Goal: Task Accomplishment & Management: Manage account settings

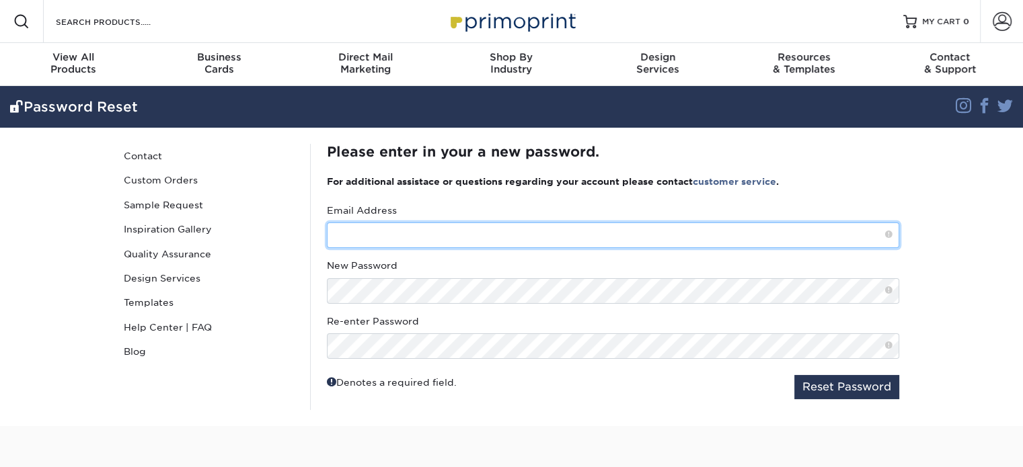
click at [399, 232] on input "text" at bounding box center [613, 236] width 572 height 26
click at [398, 232] on input "text" at bounding box center [613, 236] width 572 height 26
type input "[PERSON_NAME][EMAIL_ADDRESS][DOMAIN_NAME]"
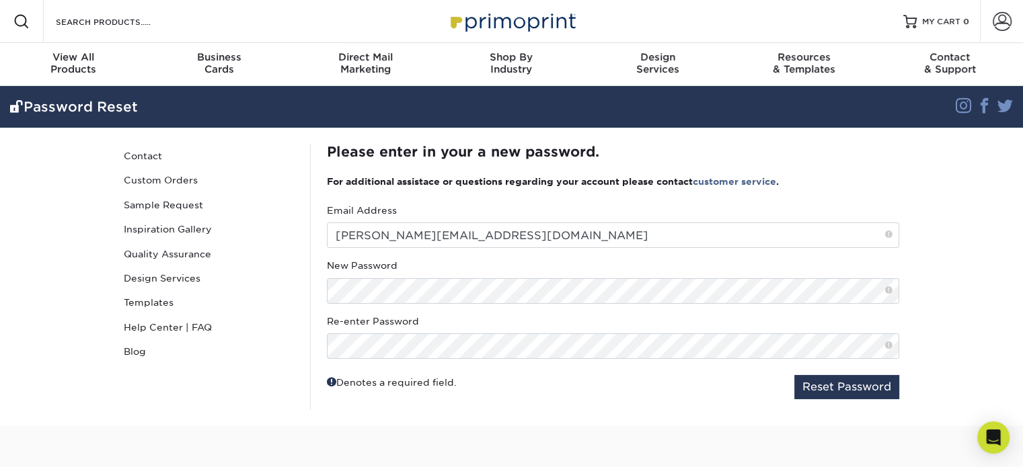
click at [709, 409] on fieldset "Email Address dustin@thelatopteam.com New Password Re-enter Password Reset Pass…" at bounding box center [613, 307] width 572 height 206
click at [858, 390] on button "Reset Password" at bounding box center [846, 387] width 105 height 24
